Goal: Task Accomplishment & Management: Use online tool/utility

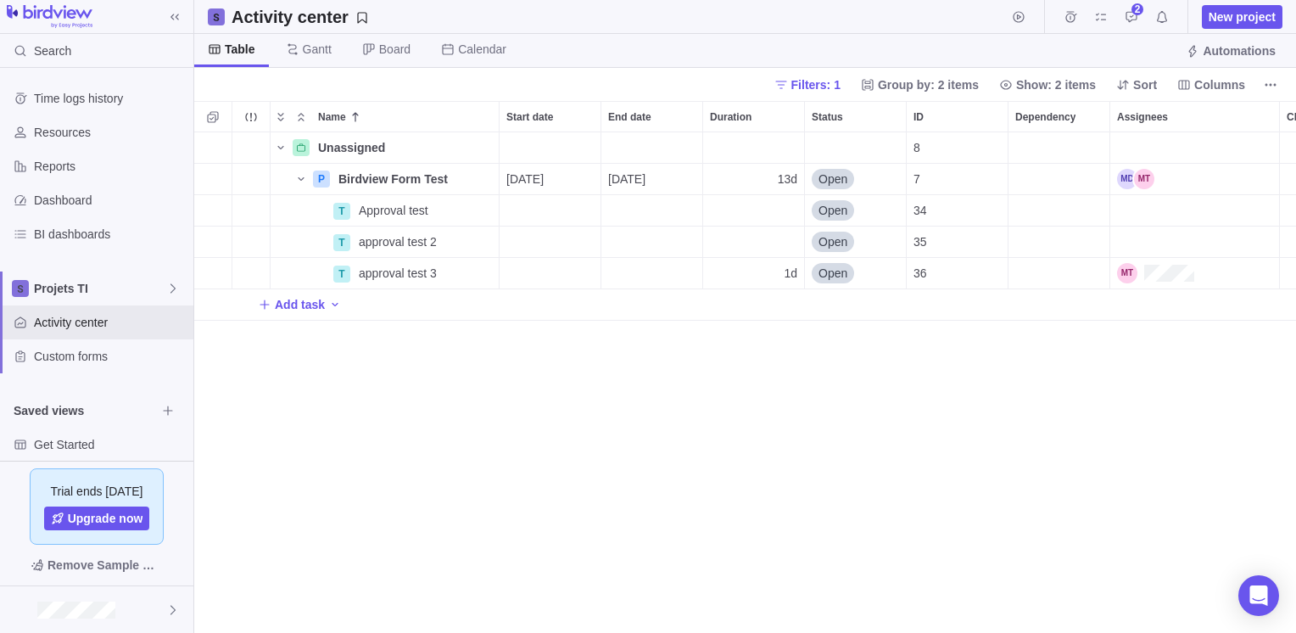
scroll to position [488, 1089]
click at [287, 308] on span "Add task" at bounding box center [300, 304] width 50 height 17
type input "CR1"
click at [575, 303] on div "Unassigned Details 8 P Birdview Form Test Details [DATE] [DATE] 13d Open 7 T Ap…" at bounding box center [745, 382] width 1102 height 501
click at [575, 303] on div "Start date" at bounding box center [549, 304] width 101 height 31
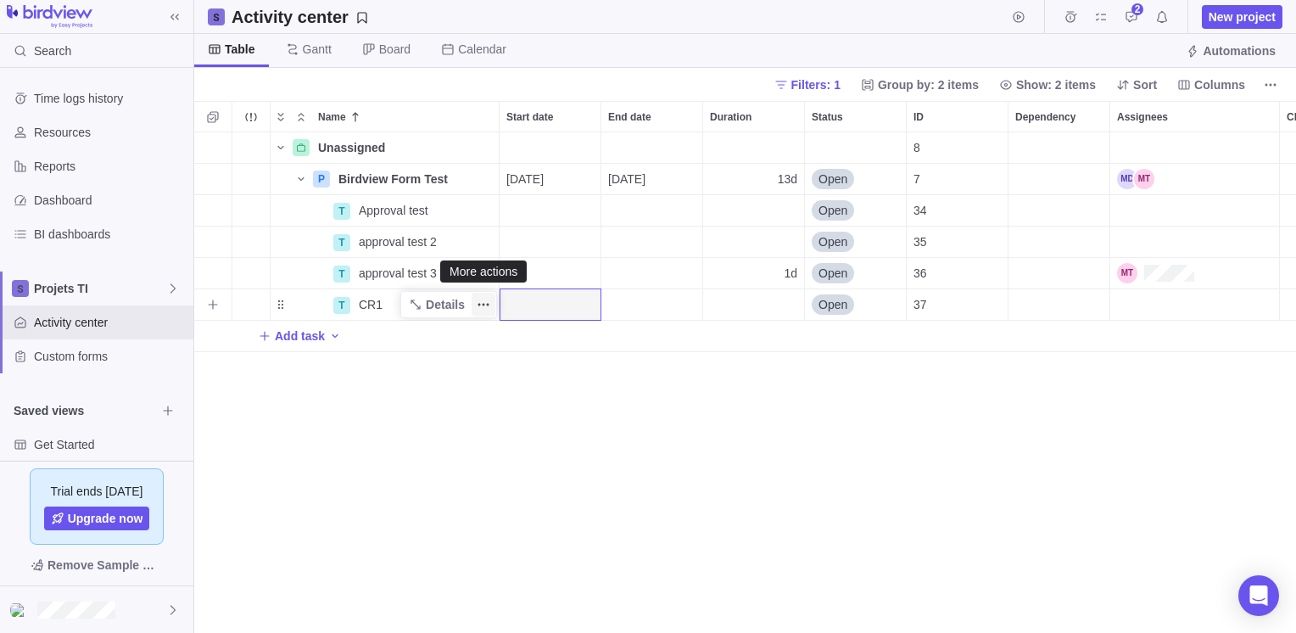
click at [483, 297] on span "More actions" at bounding box center [483, 305] width 24 height 24
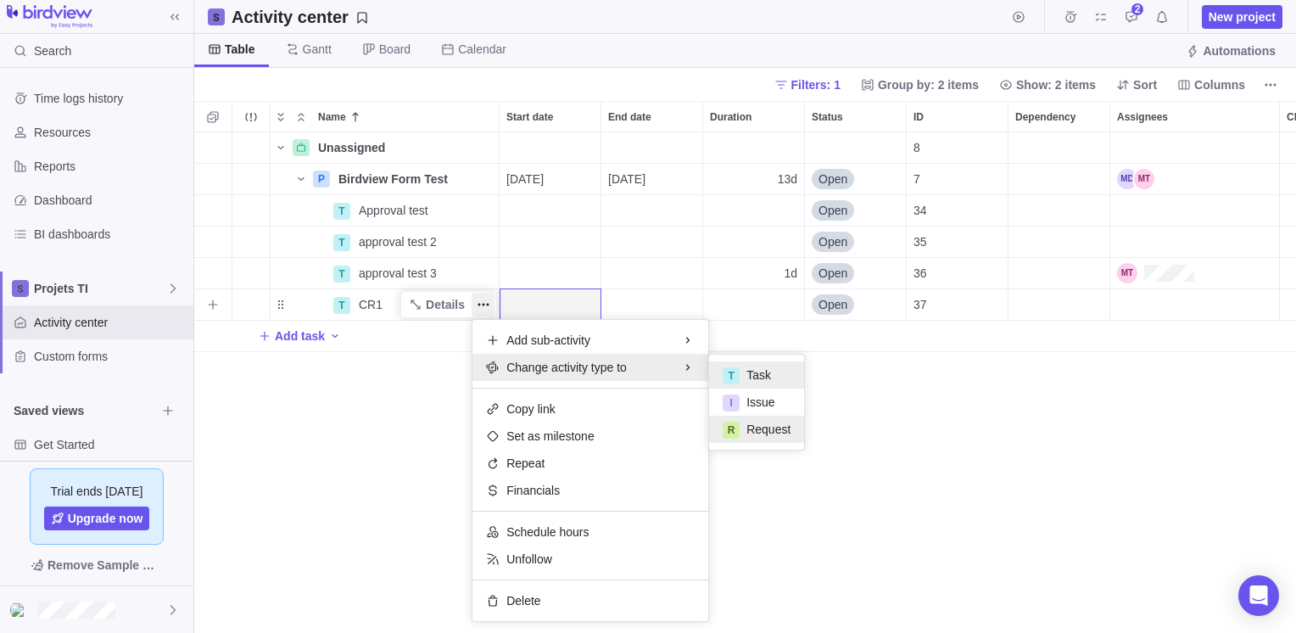
click at [729, 429] on div "R" at bounding box center [731, 429] width 17 height 17
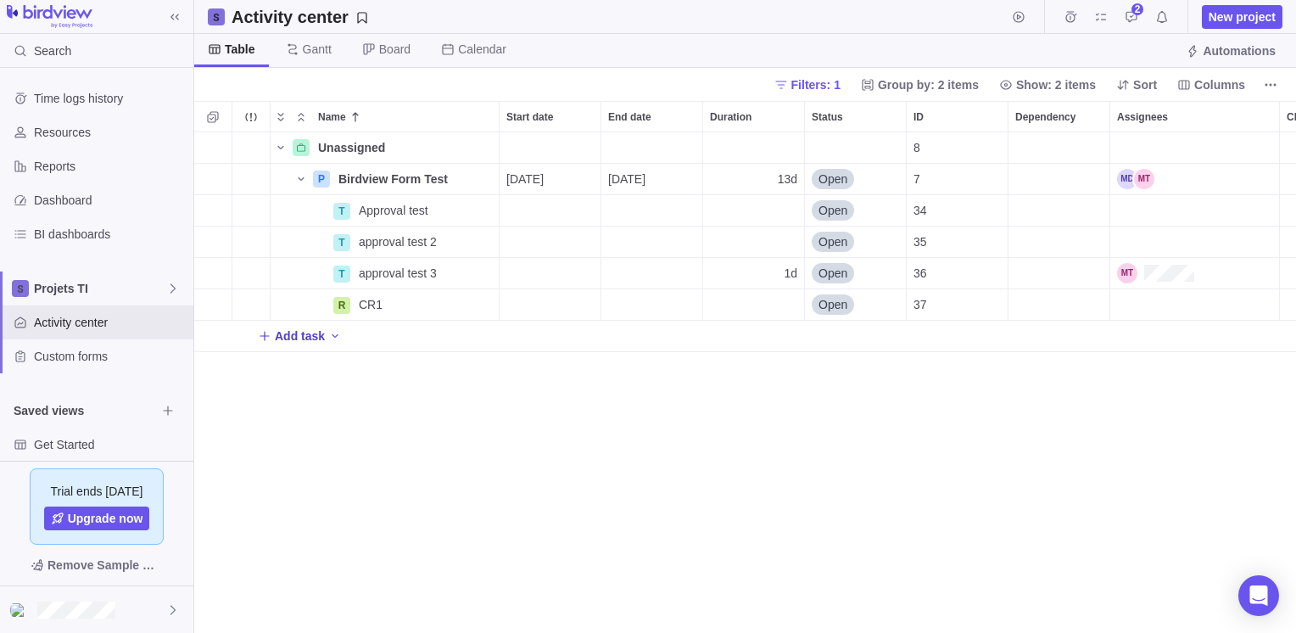
click at [295, 332] on span "Add task" at bounding box center [300, 335] width 50 height 17
type input "Issuue 1"
click at [338, 339] on div "Unassigned Details 8 P Birdview Form Test Details [DATE] [DATE] 13d Open 7 T Ap…" at bounding box center [745, 382] width 1102 height 501
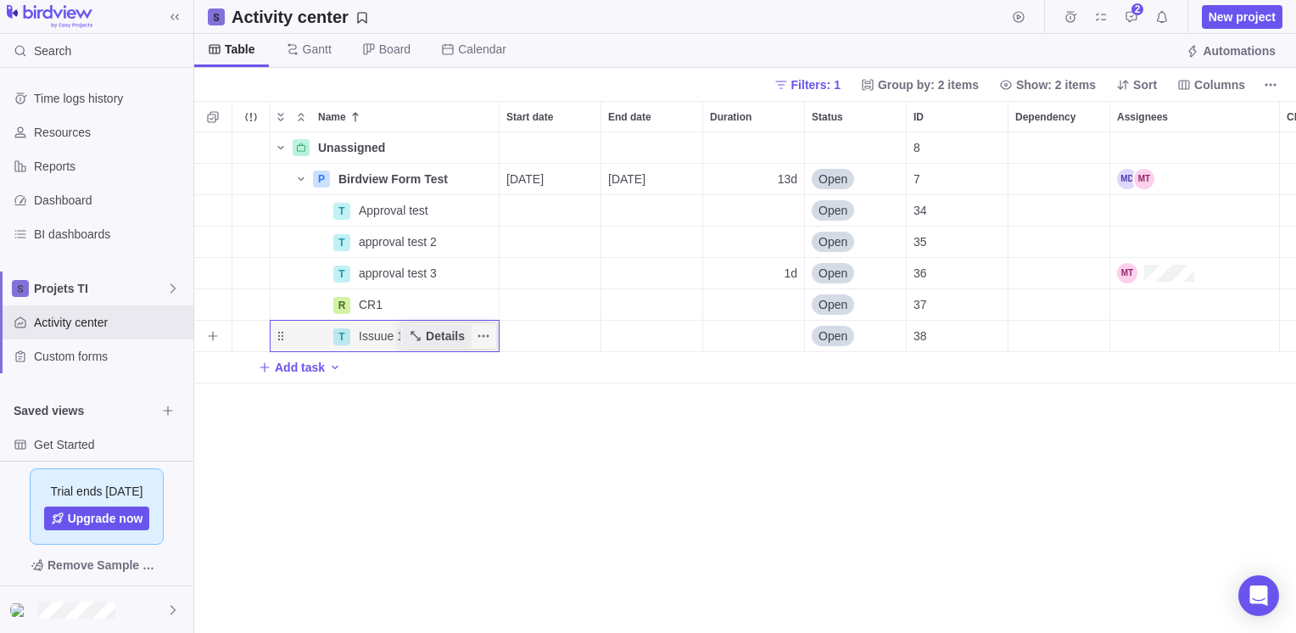
click at [441, 343] on span "Details" at bounding box center [445, 335] width 39 height 17
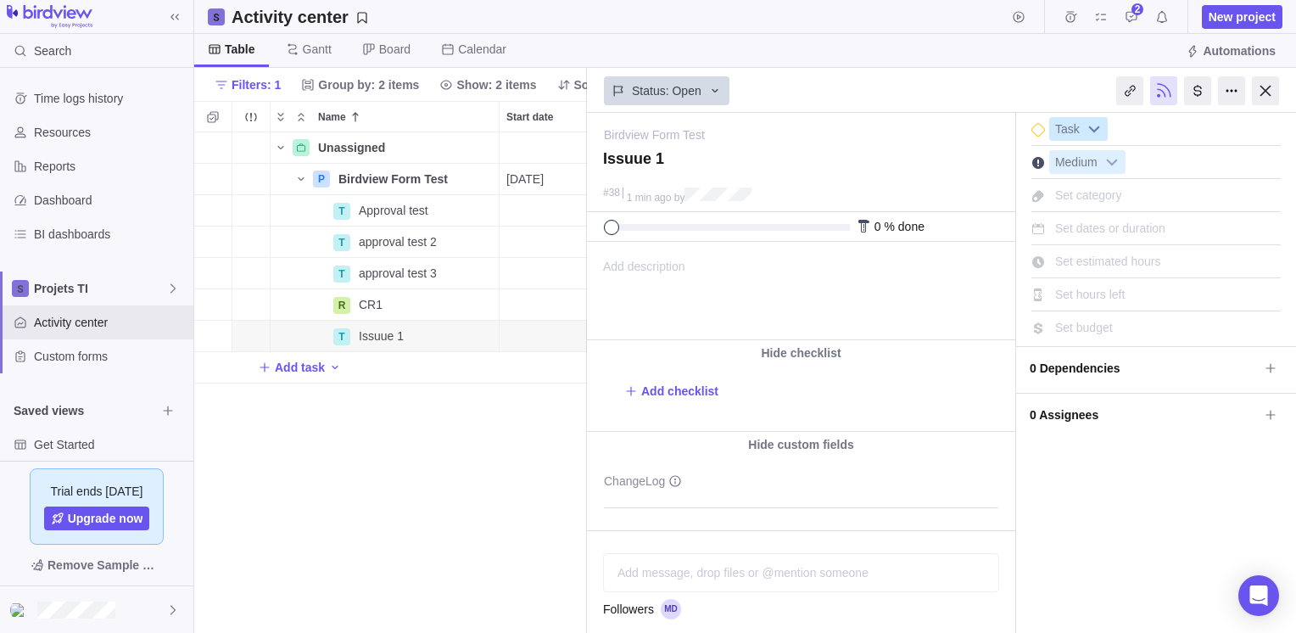
click at [1096, 126] on b at bounding box center [1093, 129] width 25 height 22
click at [1084, 205] on li "Issue" at bounding box center [1116, 197] width 117 height 29
click at [1100, 161] on b at bounding box center [1111, 162] width 25 height 22
click at [422, 451] on div "Unassigned Details 8 P Birdview Form Test Details [DATE] [DATE] 13d Open 7 T Ap…" at bounding box center [390, 382] width 393 height 501
